Goal: Check status: Check status

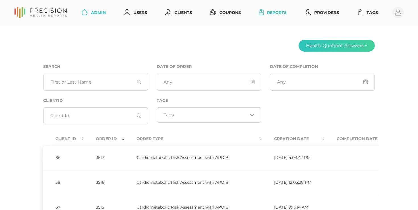
click at [279, 14] on link "Reports" at bounding box center [273, 12] width 32 height 11
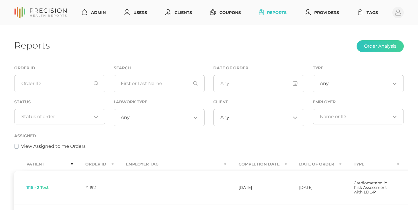
click at [73, 120] on div "Loading..." at bounding box center [59, 116] width 91 height 15
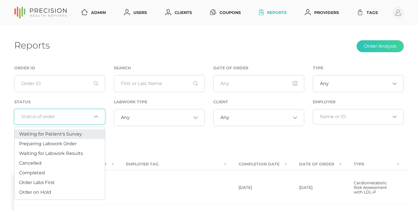
click at [71, 134] on span "Waiting for Patient's Survey" at bounding box center [50, 133] width 63 height 5
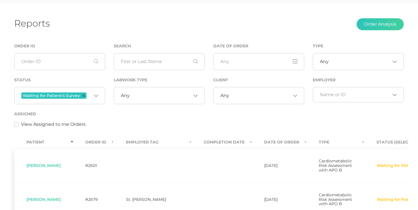
scroll to position [27, 0]
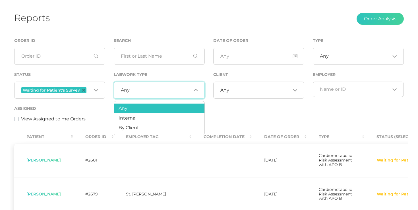
click at [259, 107] on div "Assigned View Assigned to me Orders" at bounding box center [209, 113] width 390 height 17
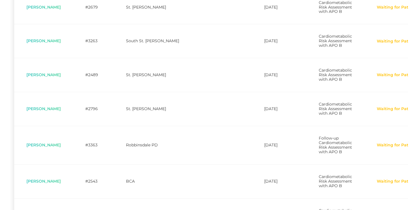
scroll to position [217, 0]
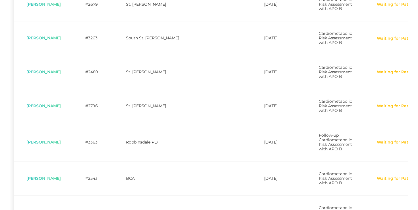
click at [97, 89] on td "#2489" at bounding box center [93, 72] width 41 height 34
copy td "2489"
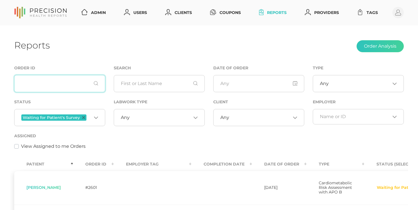
click at [69, 84] on input "text" at bounding box center [59, 83] width 91 height 17
click at [84, 117] on span "Waiting for Patient's Survey" at bounding box center [53, 117] width 65 height 6
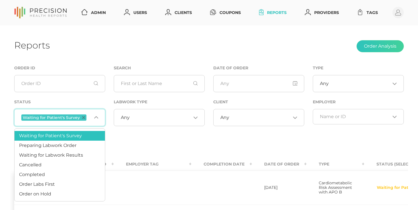
click at [82, 114] on span "Waiting for Patient's Survey" at bounding box center [53, 117] width 65 height 6
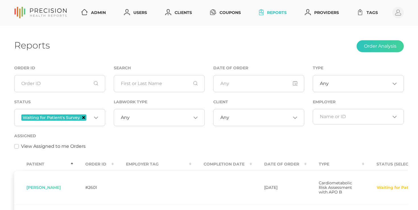
click at [82, 117] on icon "Deselect Waiting for Patient's Survey" at bounding box center [83, 117] width 3 height 3
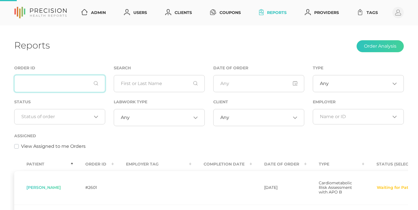
click at [63, 87] on input "text" at bounding box center [59, 83] width 91 height 17
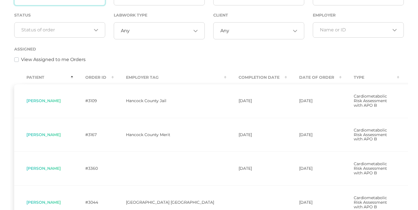
scroll to position [27, 0]
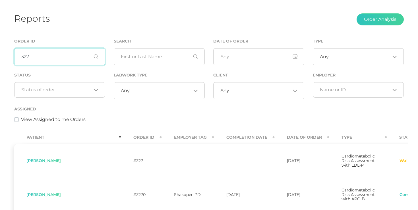
type input "327"
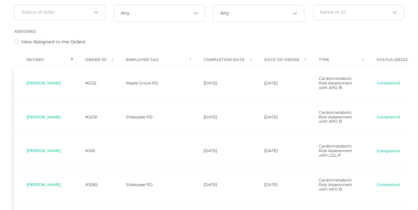
scroll to position [95, 0]
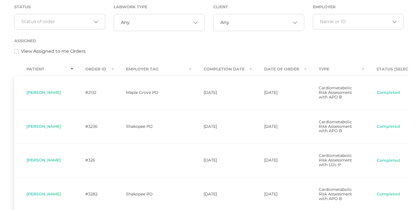
click at [102, 70] on th "Order ID" at bounding box center [93, 69] width 41 height 13
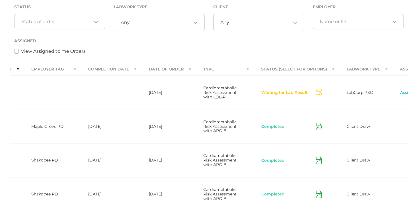
scroll to position [0, 176]
